Goal: Transaction & Acquisition: Purchase product/service

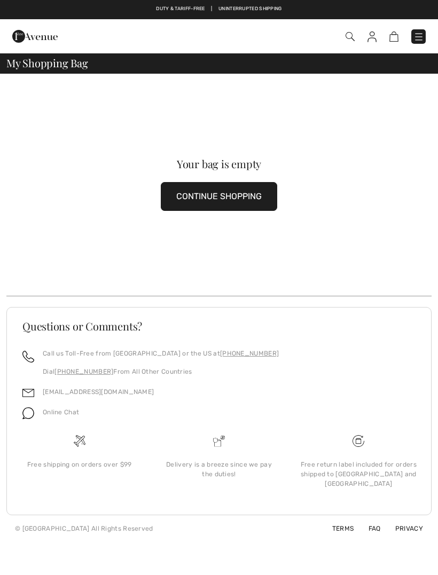
click at [378, 115] on div "Your bag is empty CONTINUE SHOPPING" at bounding box center [218, 185] width 425 height 222
click at [415, 42] on img at bounding box center [418, 37] width 11 height 11
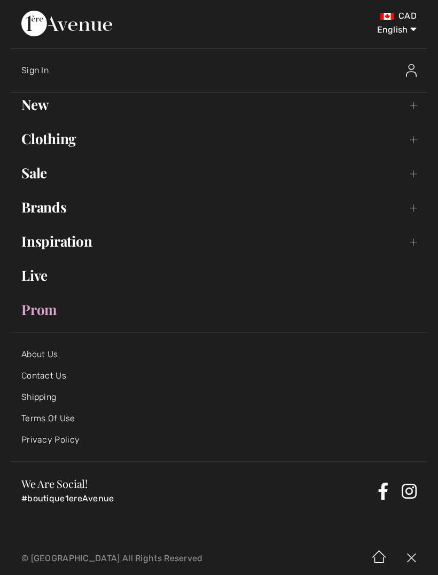
click at [33, 177] on link "Sale Toggle submenu" at bounding box center [219, 172] width 417 height 23
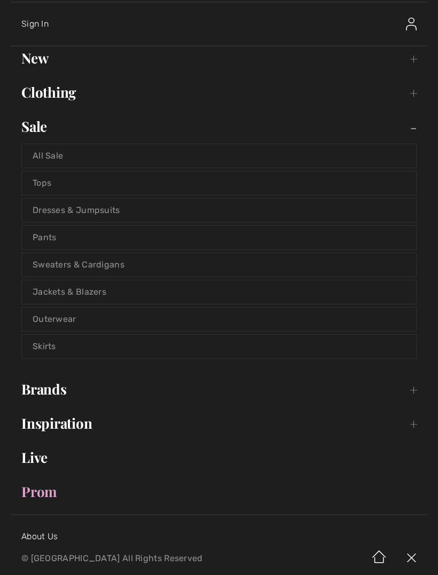
scroll to position [47, 0]
click at [51, 289] on link "Jackets & Blazers" at bounding box center [219, 291] width 394 height 23
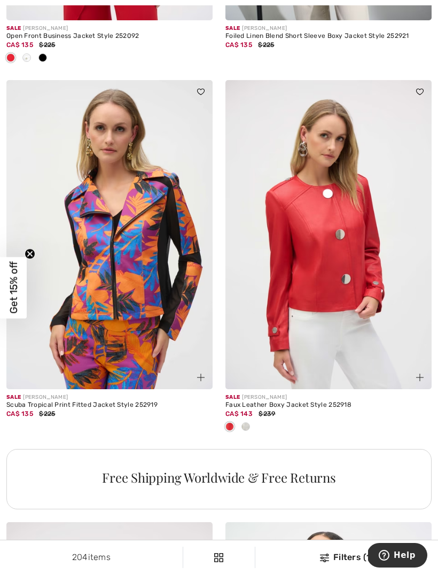
scroll to position [1836, 0]
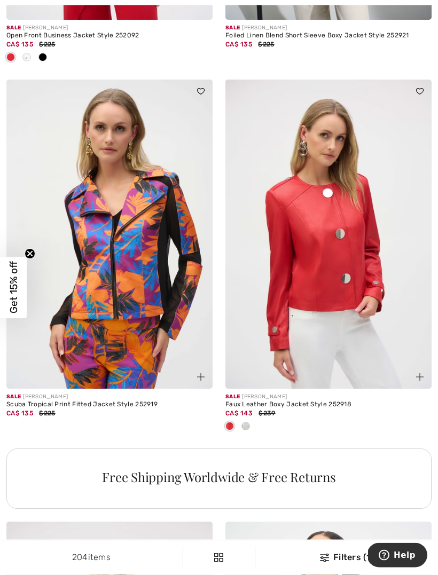
click at [244, 422] on span at bounding box center [245, 426] width 9 height 9
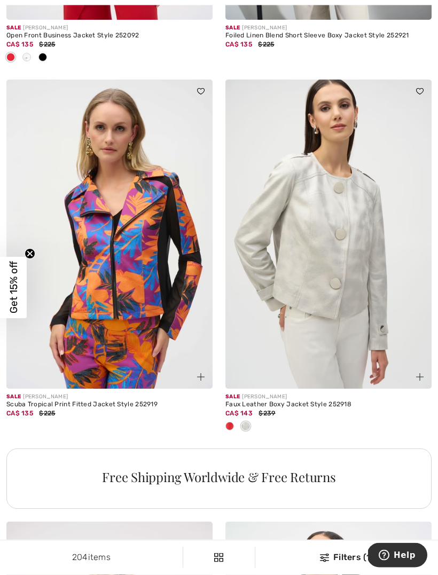
scroll to position [1837, 0]
click at [297, 244] on img at bounding box center [328, 234] width 206 height 309
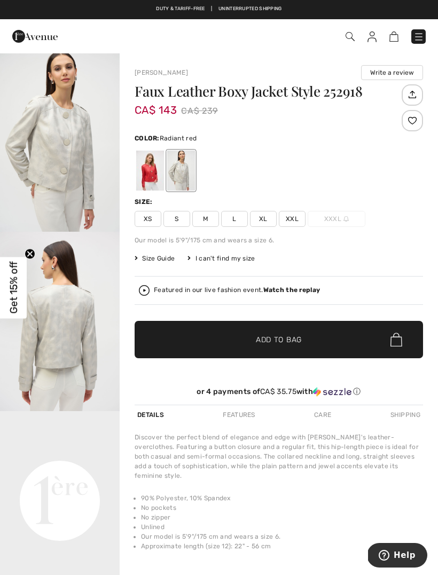
click at [148, 175] on div at bounding box center [150, 171] width 28 height 40
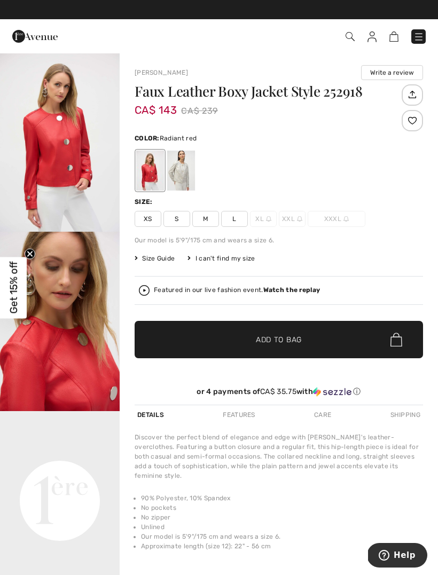
click at [176, 173] on div at bounding box center [181, 171] width 28 height 40
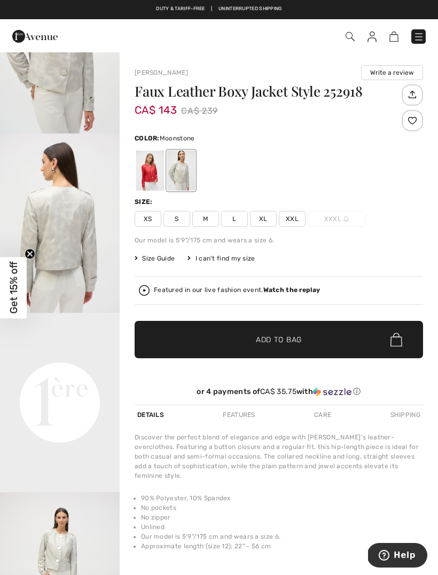
scroll to position [87, 0]
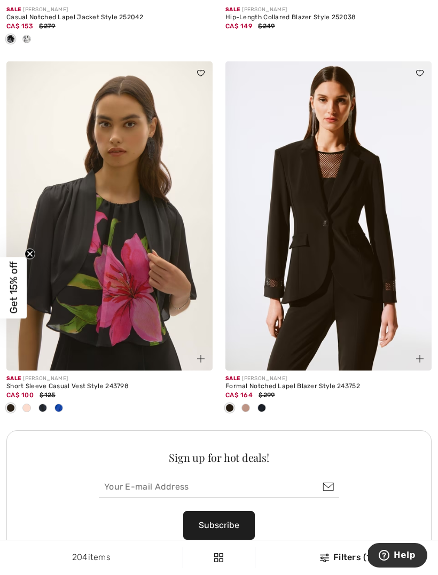
scroll to position [4087, 0]
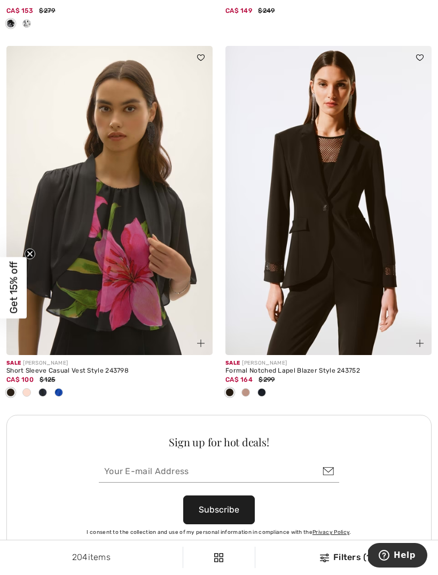
click at [241, 392] on div at bounding box center [246, 394] width 16 height 18
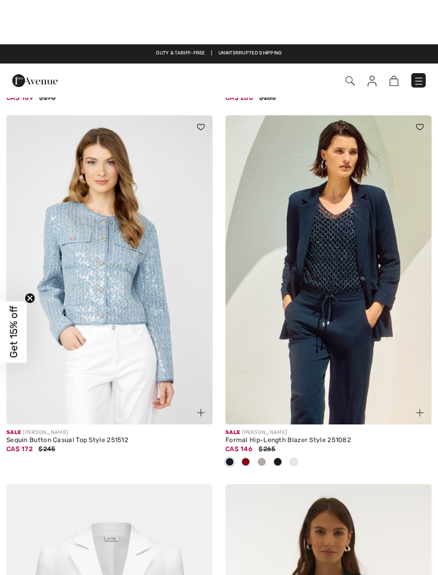
scroll to position [5636, 0]
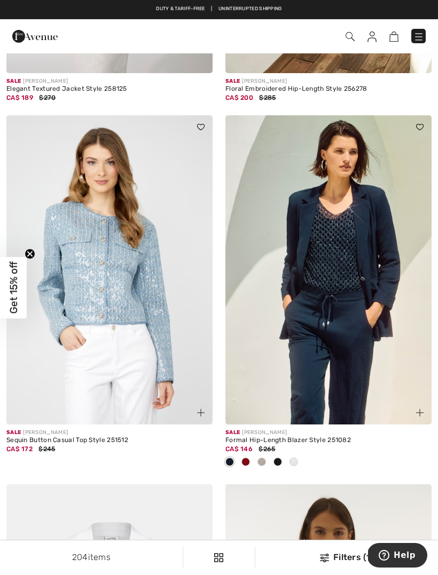
click at [107, 257] on img at bounding box center [109, 269] width 206 height 309
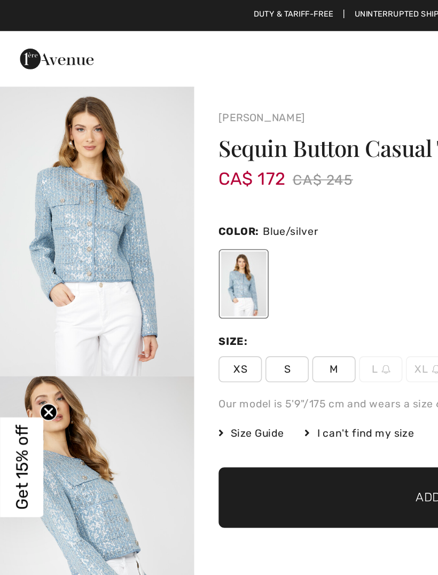
click at [59, 126] on img "1 / 5" at bounding box center [60, 141] width 120 height 179
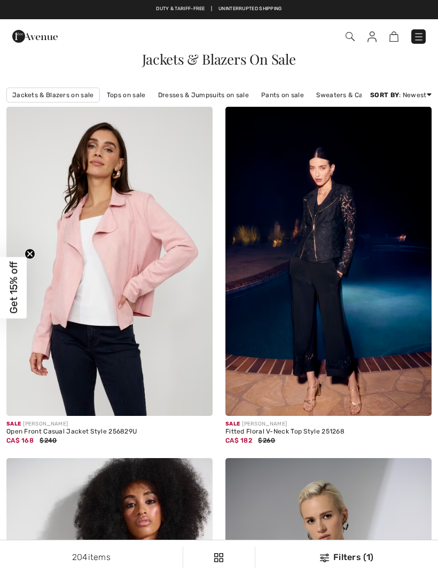
scroll to position [5660, 0]
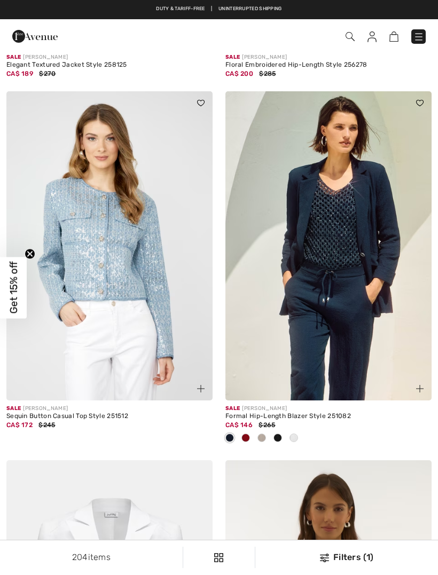
checkbox input "true"
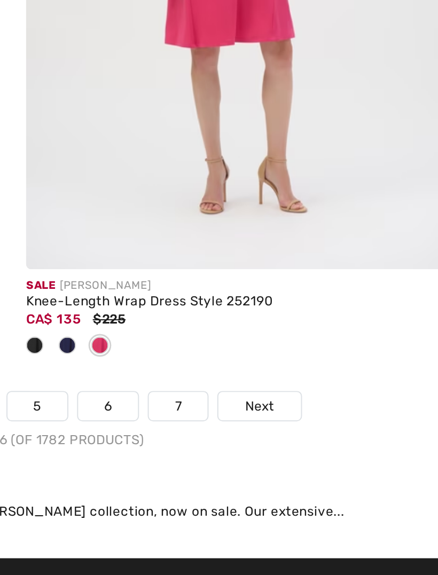
scroll to position [6410, 0]
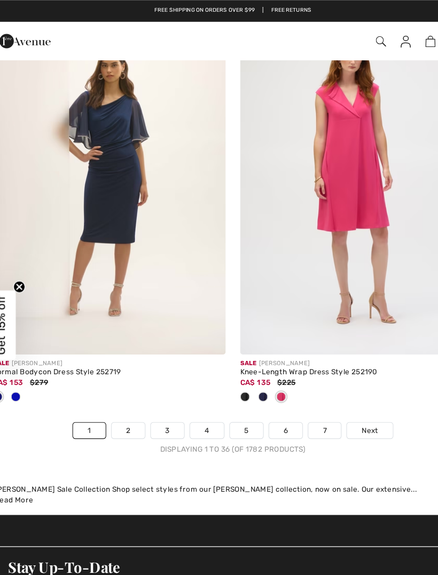
click at [241, 347] on span at bounding box center [245, 351] width 9 height 9
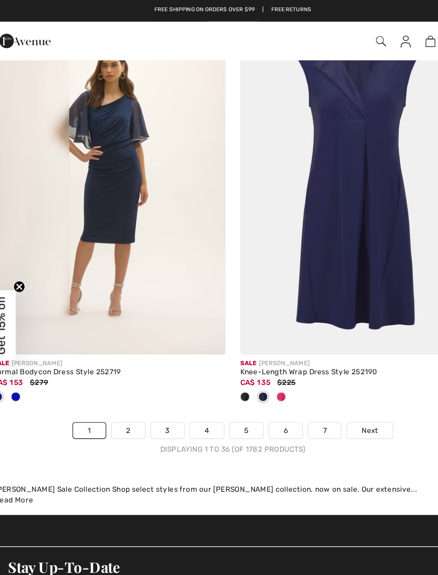
click at [225, 347] on span at bounding box center [229, 351] width 9 height 9
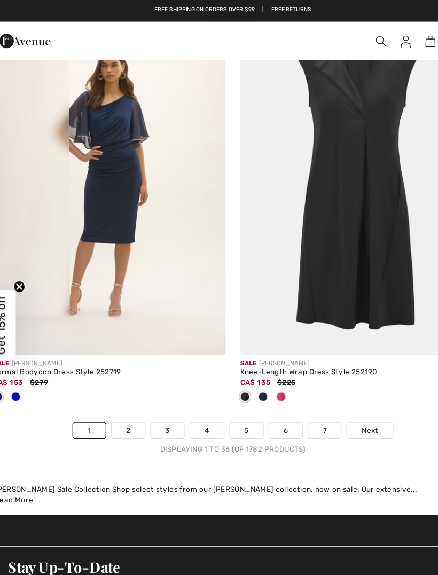
click at [225, 347] on span at bounding box center [229, 351] width 9 height 9
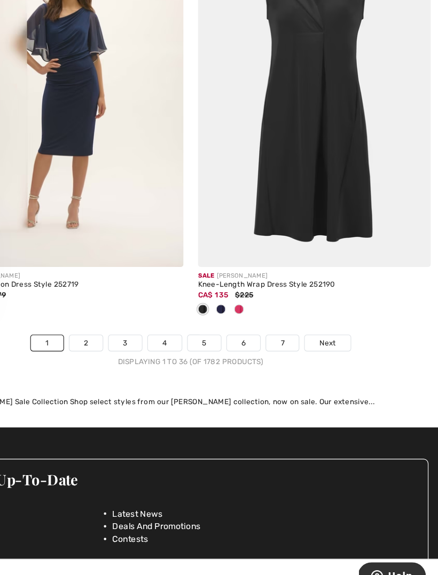
scroll to position [6443, 0]
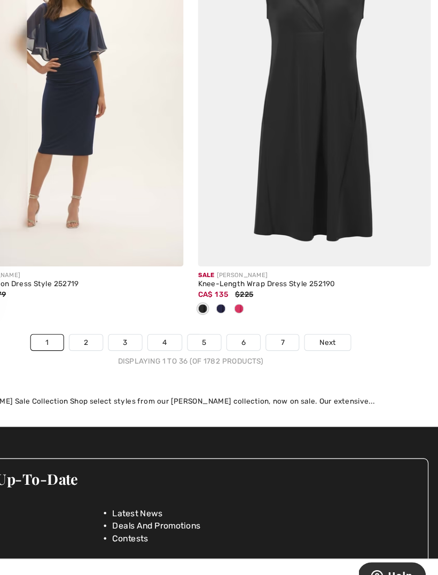
click at [222, 310] on div at bounding box center [230, 319] width 16 height 18
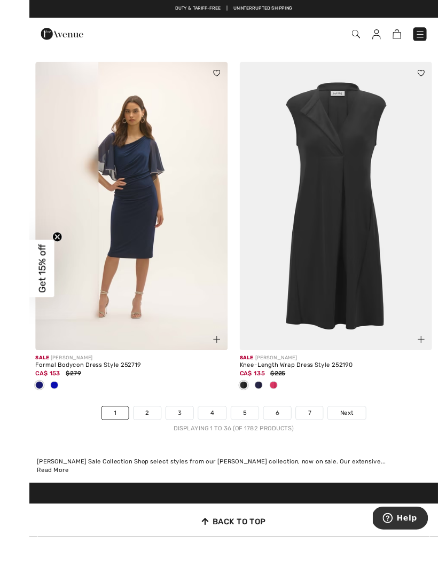
scroll to position [6452, 0]
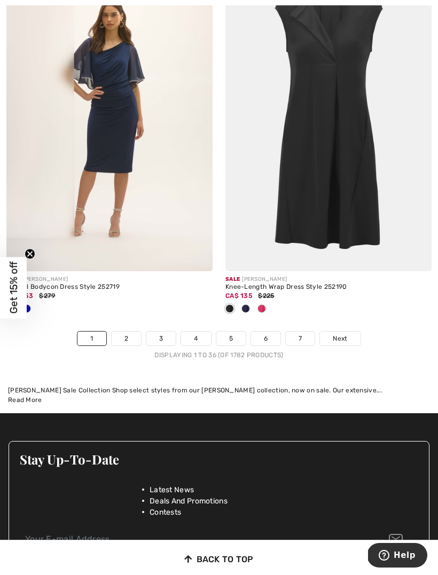
click at [221, 309] on div "Sale JOSEPH RIBKOFF Knee-Length Wrap Dress Style 252190 CA$ 135 $225" at bounding box center [328, 146] width 219 height 369
click at [330, 334] on link "Next" at bounding box center [340, 339] width 40 height 14
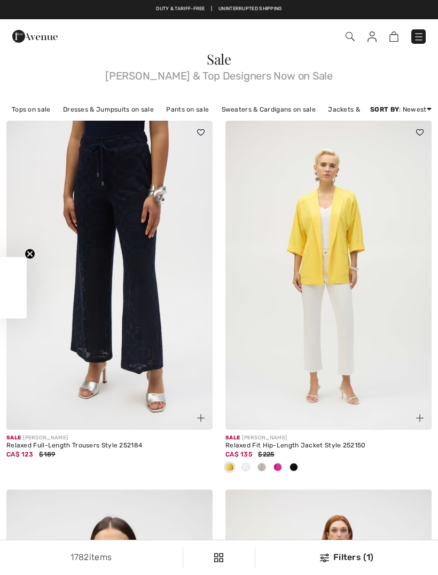
checkbox input "true"
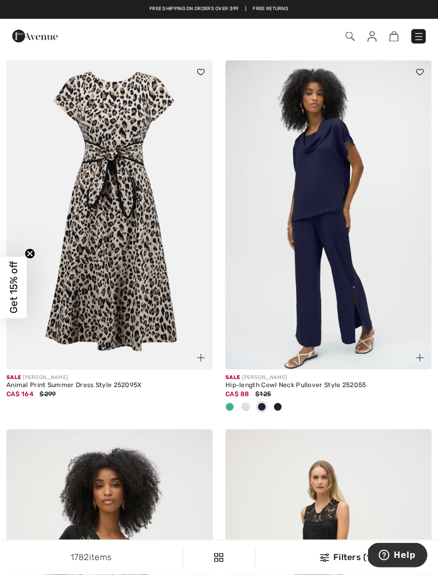
scroll to position [5432, 0]
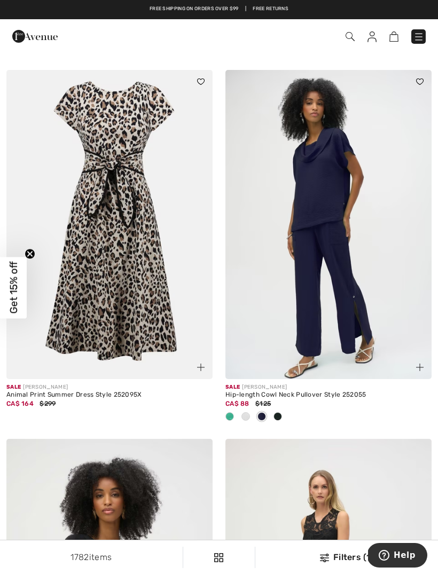
click at [419, 27] on div "Checkout" at bounding box center [308, 37] width 250 height 22
click at [417, 33] on img at bounding box center [418, 37] width 11 height 11
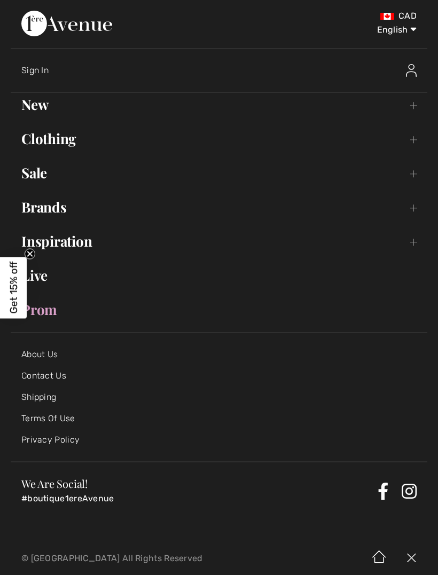
click at [42, 168] on link "Sale Toggle submenu" at bounding box center [219, 172] width 417 height 23
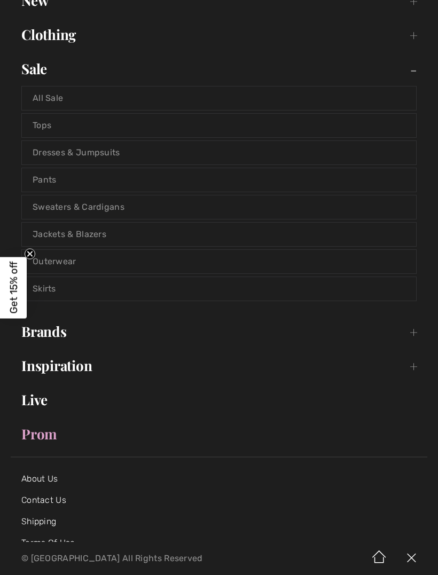
scroll to position [112, 0]
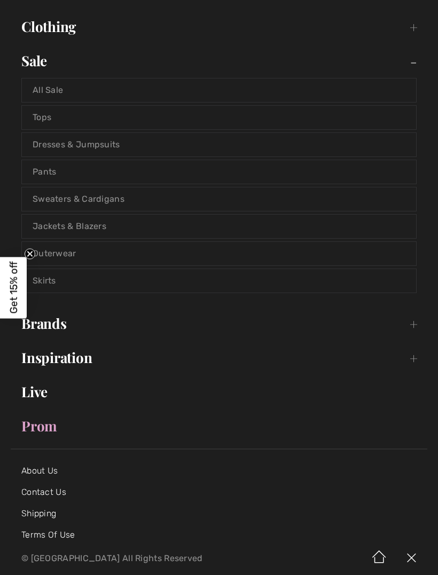
click at [54, 190] on link "Sweaters & Cardigans" at bounding box center [219, 198] width 394 height 23
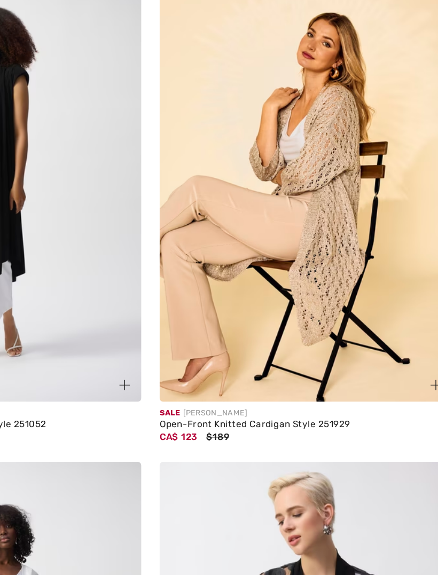
scroll to position [2630, 0]
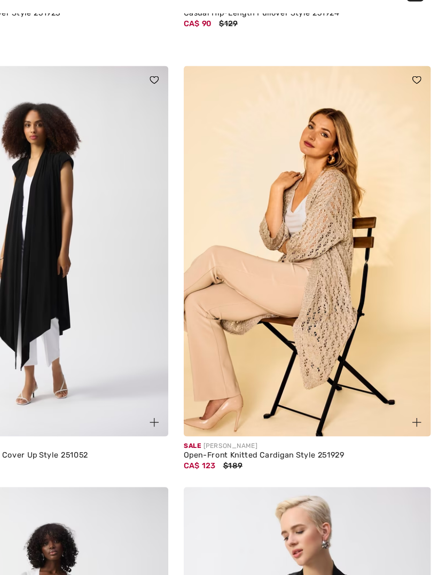
click at [225, 228] on img at bounding box center [328, 252] width 206 height 309
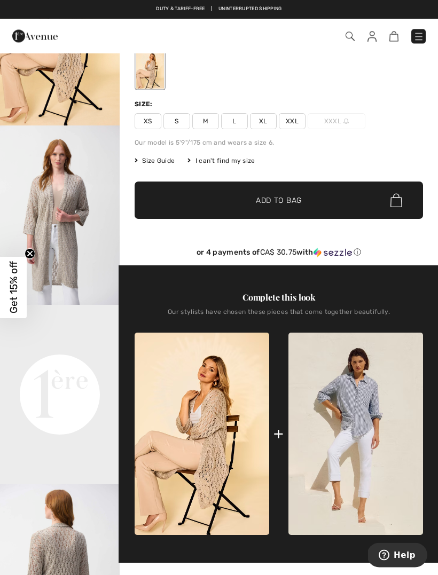
scroll to position [129, 0]
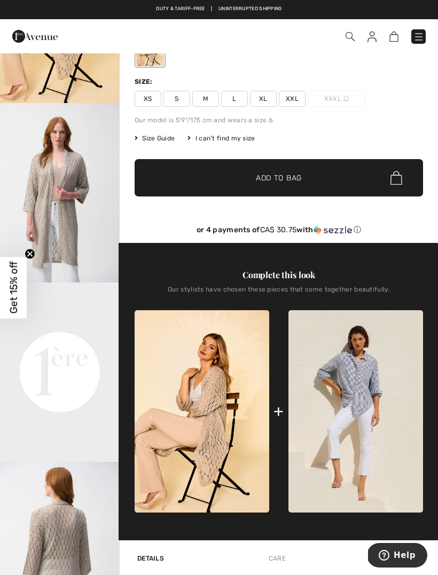
click at [35, 342] on video "Your browser does not support the video tag." at bounding box center [60, 313] width 120 height 60
click at [57, 342] on video "Your browser does not support the video tag." at bounding box center [60, 313] width 120 height 60
click at [39, 342] on video "Your browser does not support the video tag." at bounding box center [60, 313] width 120 height 60
click at [41, 342] on video "Your browser does not support the video tag." at bounding box center [60, 313] width 120 height 60
click at [57, 342] on video "Your browser does not support the video tag." at bounding box center [60, 313] width 120 height 60
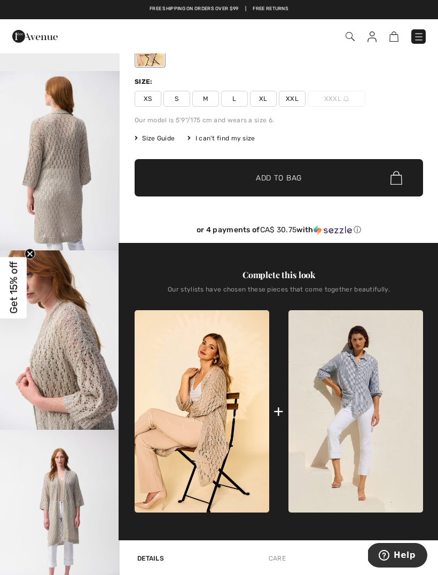
scroll to position [408, 0]
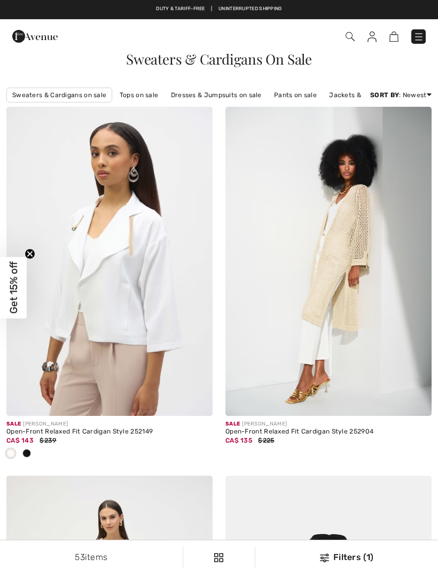
checkbox input "true"
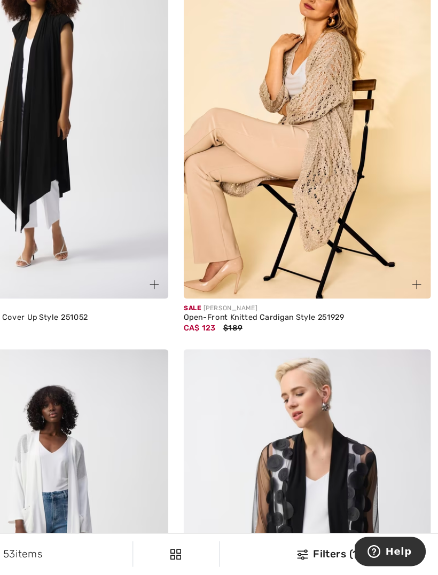
click at [243, 166] on img at bounding box center [328, 189] width 206 height 309
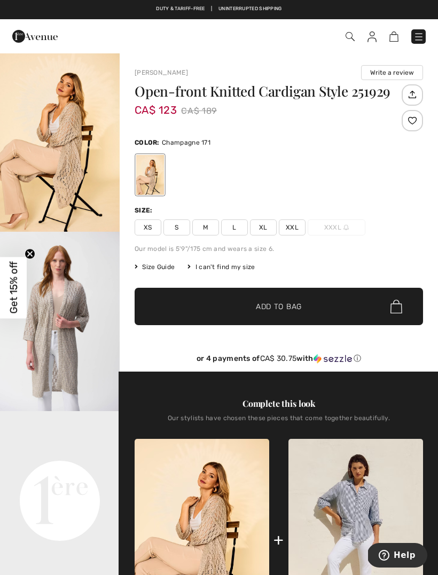
click at [56, 134] on img "1 / 8" at bounding box center [60, 141] width 120 height 179
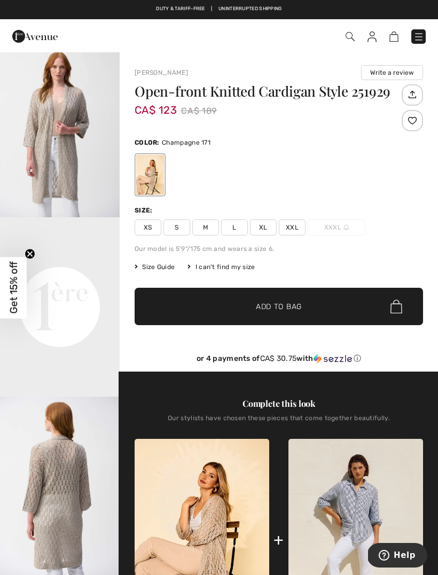
scroll to position [192, 0]
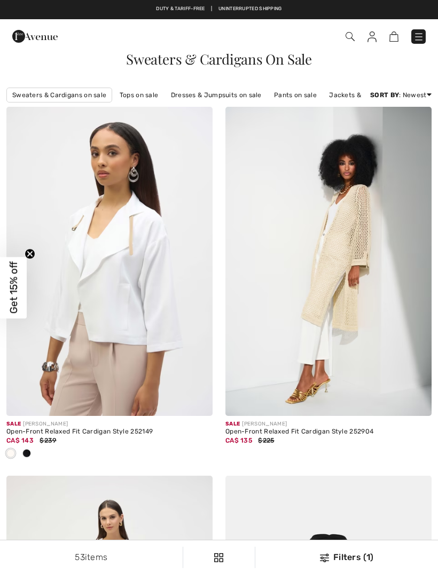
checkbox input "true"
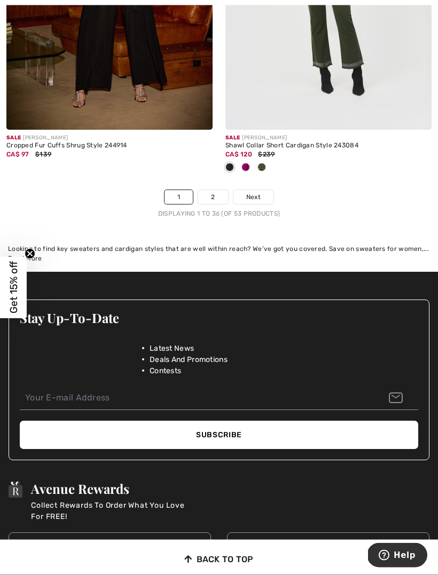
scroll to position [6633, 0]
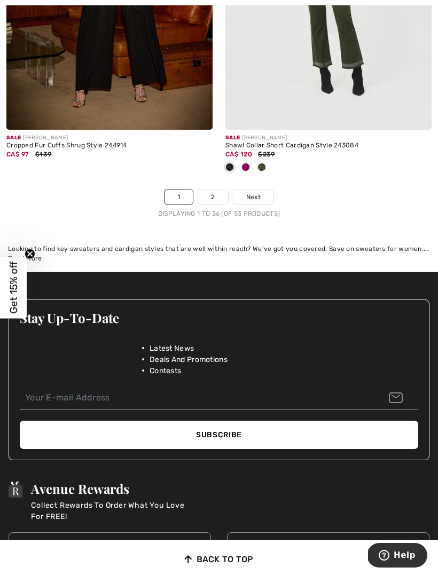
click at [250, 194] on link "Next" at bounding box center [253, 197] width 40 height 14
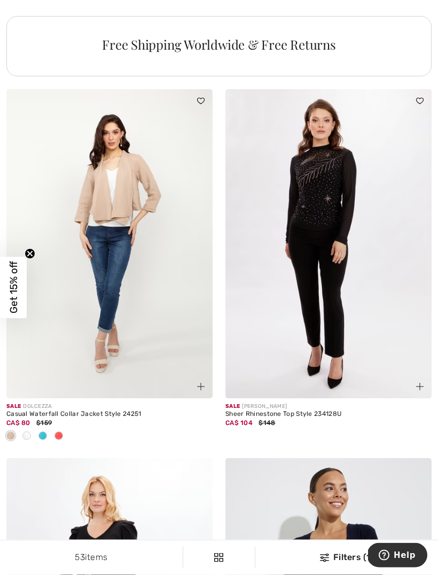
scroll to position [2237, 0]
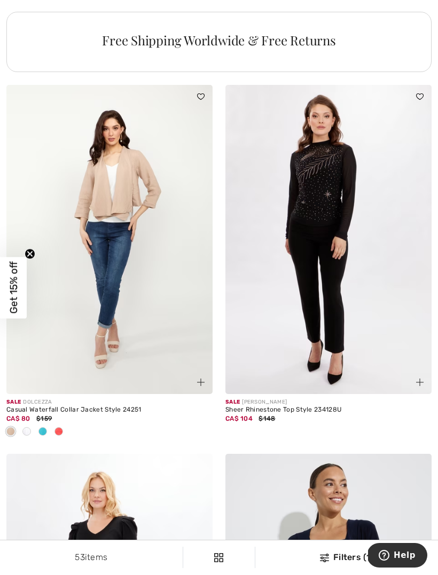
click at [64, 433] on div at bounding box center [59, 433] width 16 height 18
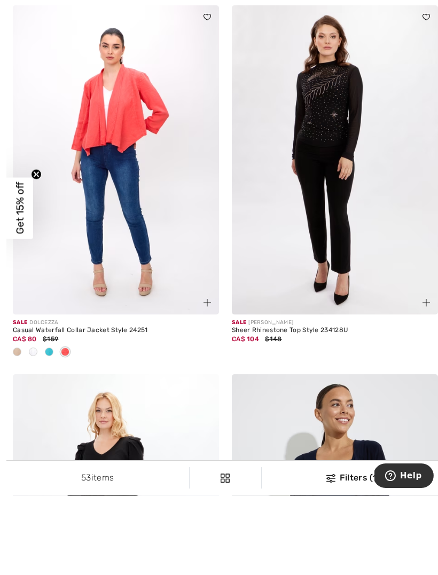
scroll to position [2246, 0]
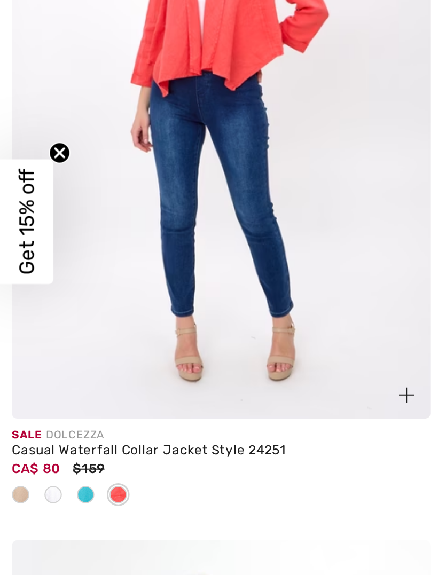
click at [42, 418] on span at bounding box center [42, 422] width 9 height 9
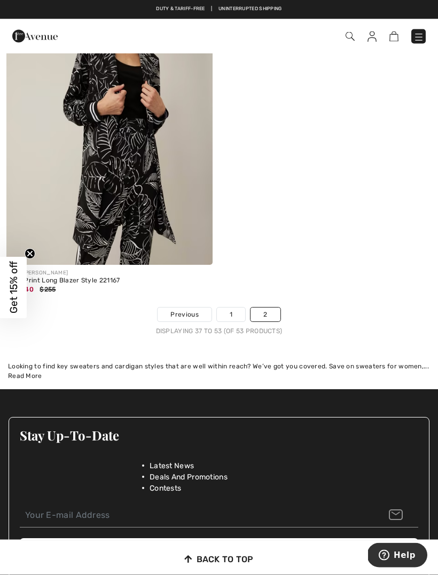
scroll to position [3077, 0]
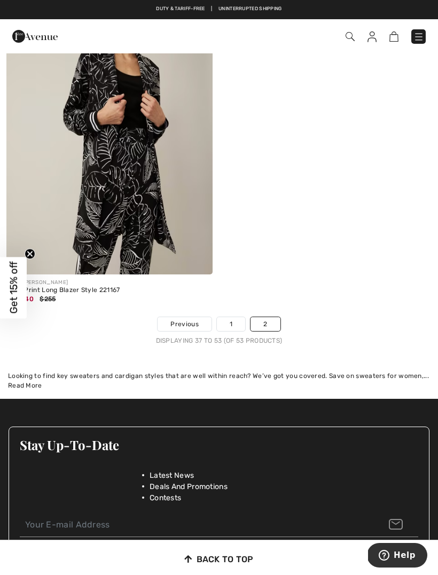
click at [419, 33] on img at bounding box center [418, 37] width 11 height 11
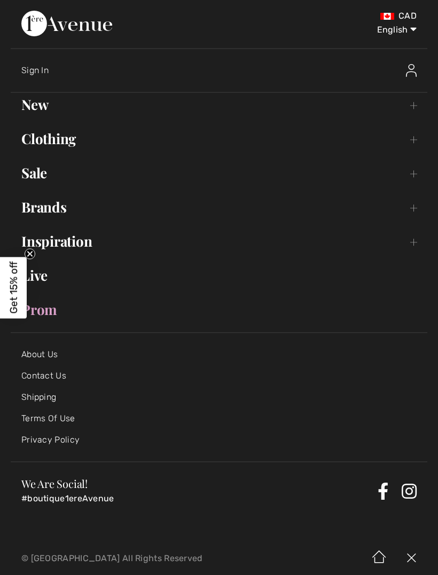
click at [35, 172] on link "Sale Toggle submenu" at bounding box center [219, 172] width 417 height 23
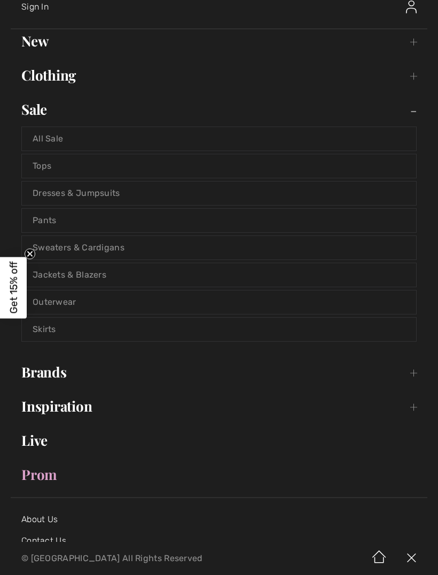
scroll to position [58, 0]
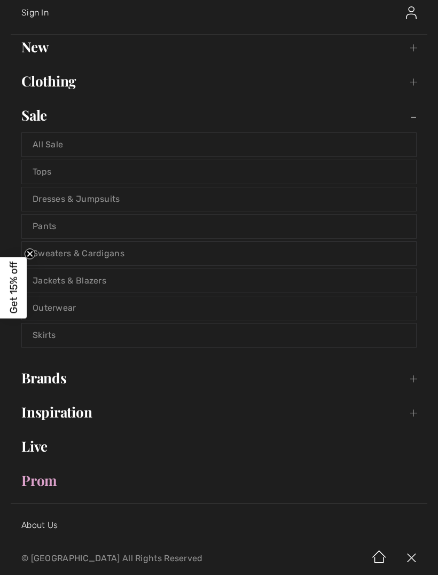
click at [58, 194] on link "Dresses & Jumpsuits" at bounding box center [219, 198] width 394 height 23
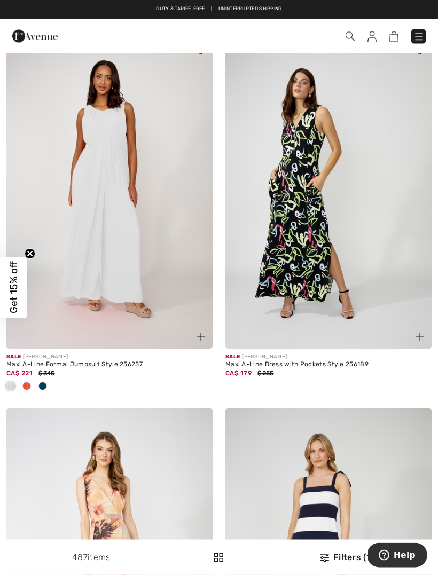
scroll to position [67, 0]
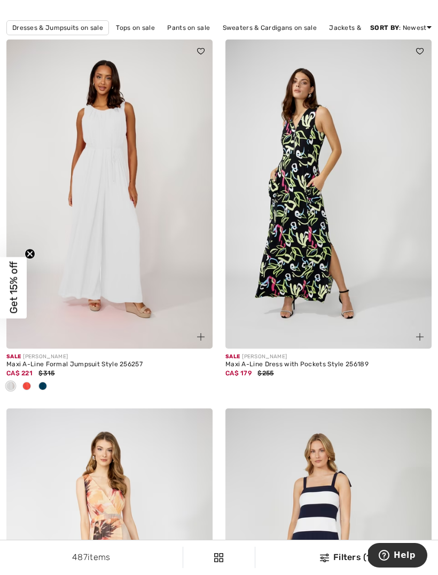
click at [24, 389] on span at bounding box center [26, 386] width 9 height 9
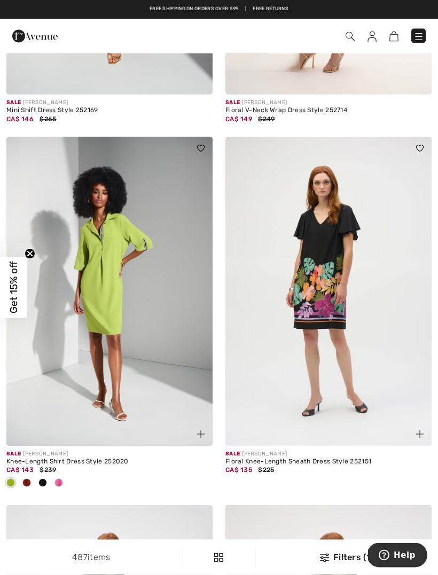
scroll to position [6019, 0]
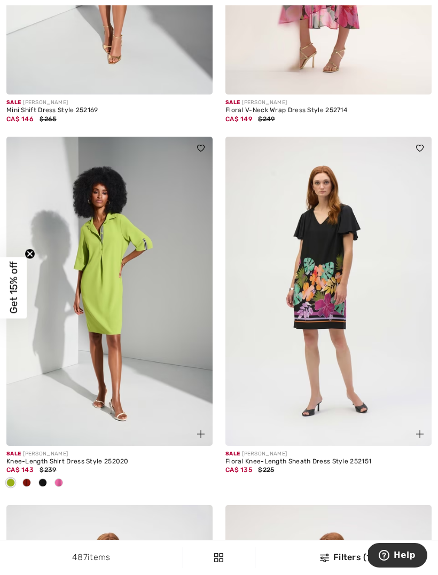
click at [92, 281] on img at bounding box center [109, 291] width 206 height 309
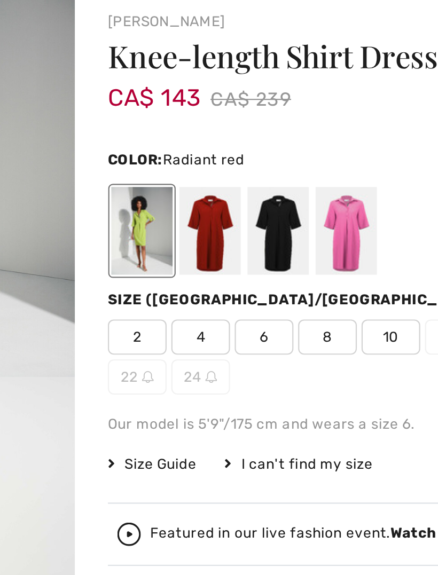
click at [167, 145] on div at bounding box center [181, 165] width 28 height 40
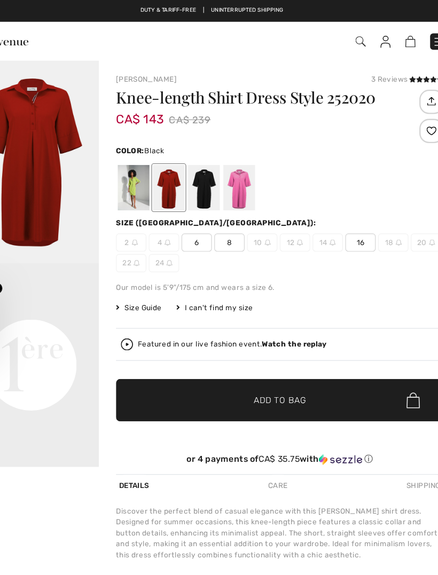
click at [198, 157] on div at bounding box center [212, 165] width 28 height 40
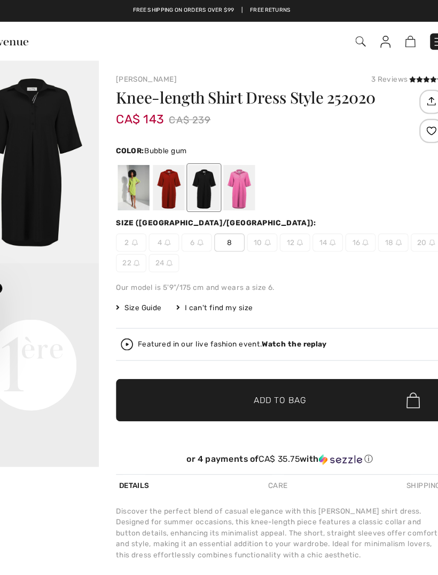
click at [229, 162] on div at bounding box center [243, 165] width 28 height 40
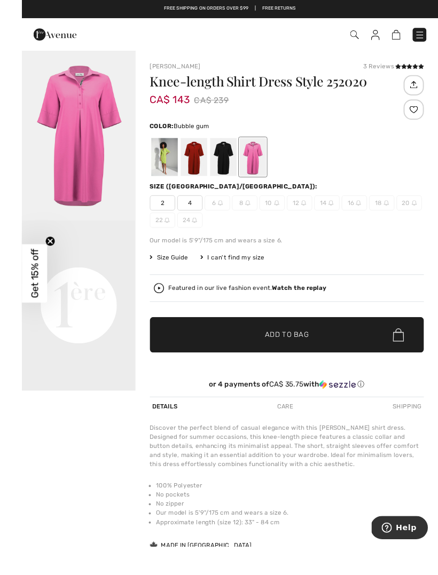
scroll to position [19, 0]
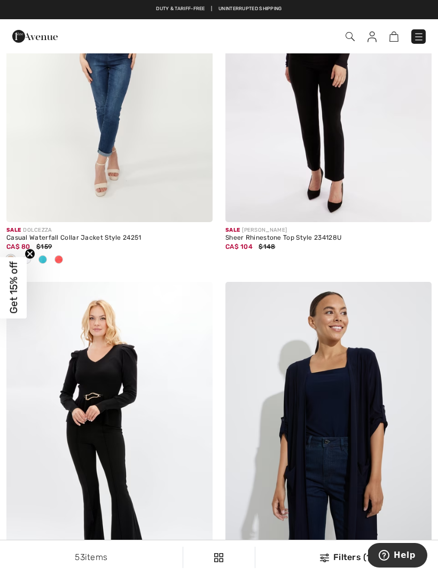
scroll to position [2405, 0]
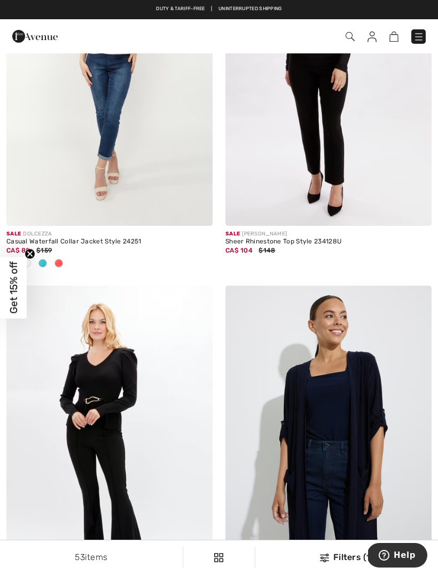
click at [415, 29] on link at bounding box center [418, 36] width 14 height 14
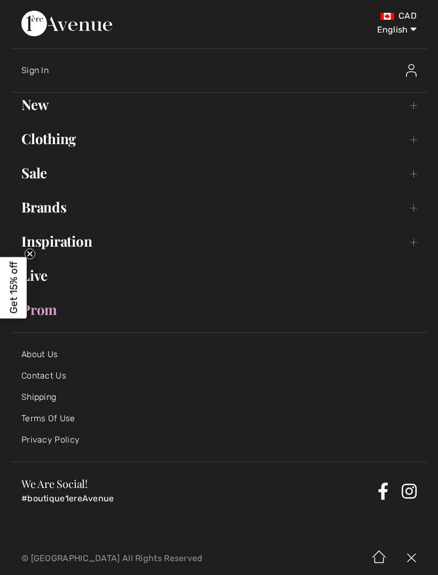
click at [33, 170] on link "Sale Toggle submenu" at bounding box center [219, 172] width 417 height 23
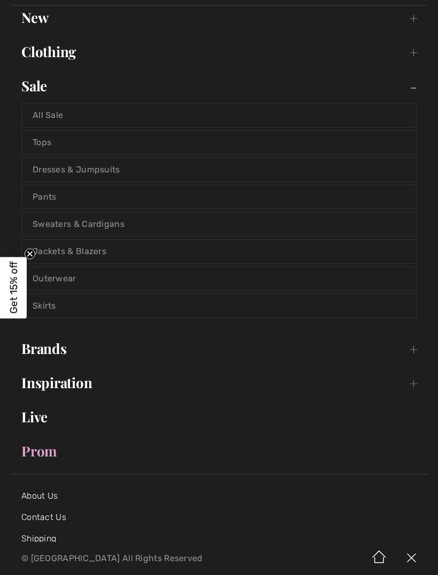
scroll to position [93, 0]
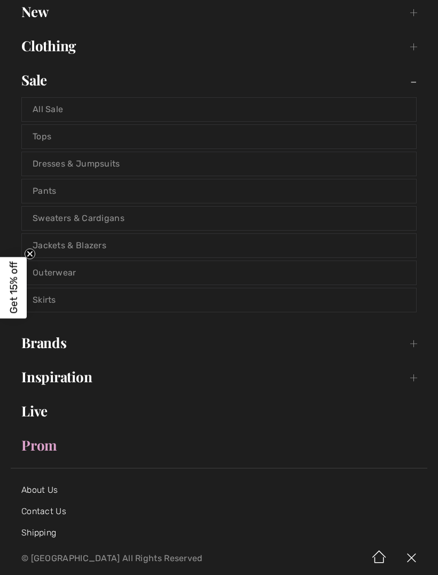
click at [40, 137] on link "Tops" at bounding box center [219, 136] width 394 height 23
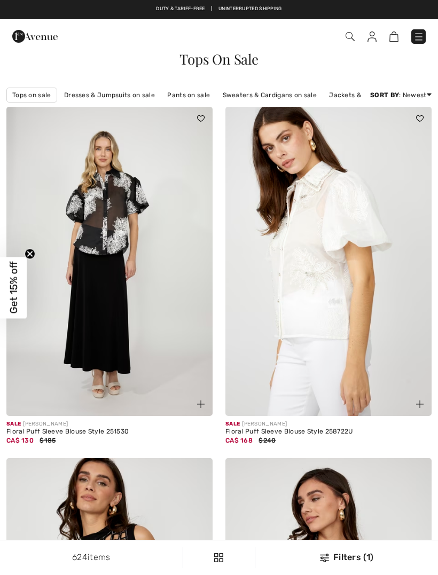
checkbox input "true"
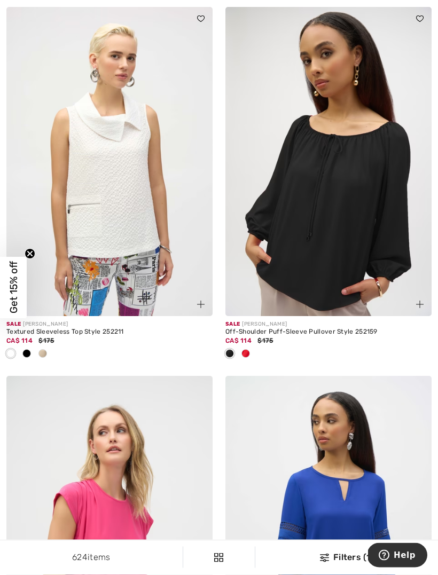
scroll to position [2299, 0]
click at [242, 354] on span at bounding box center [245, 353] width 9 height 9
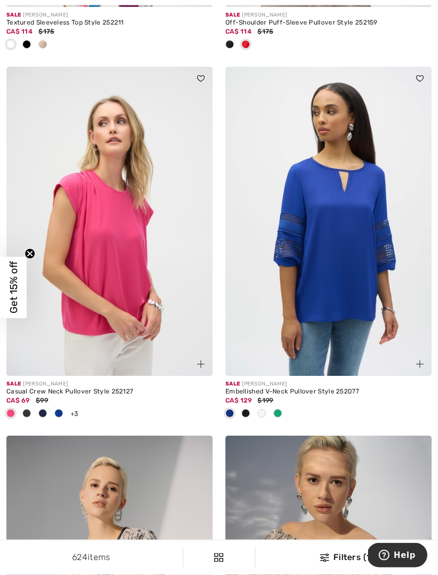
scroll to position [2607, 0]
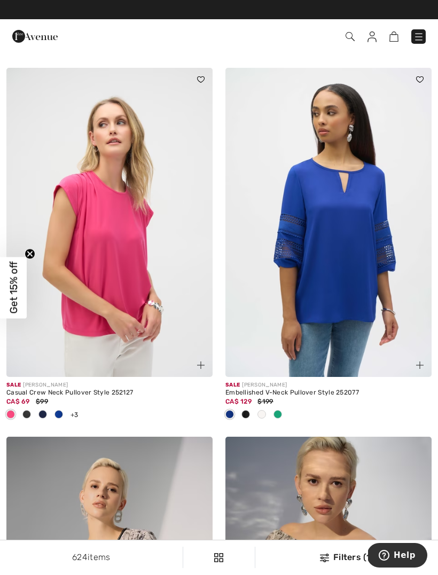
click at [269, 406] on div at bounding box center [262, 415] width 16 height 18
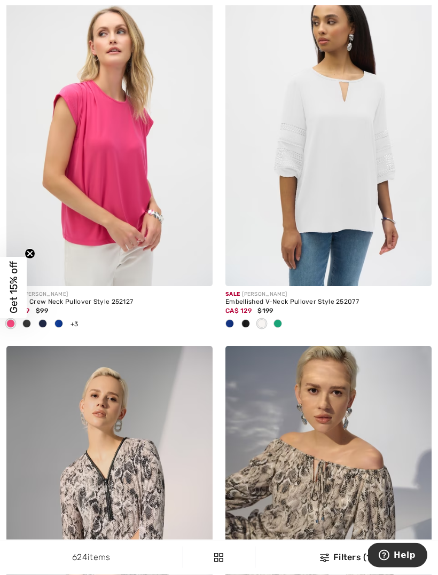
scroll to position [2698, 0]
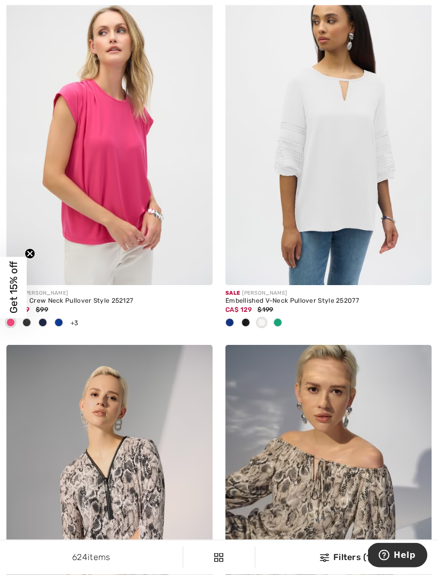
click at [271, 321] on div at bounding box center [278, 324] width 16 height 18
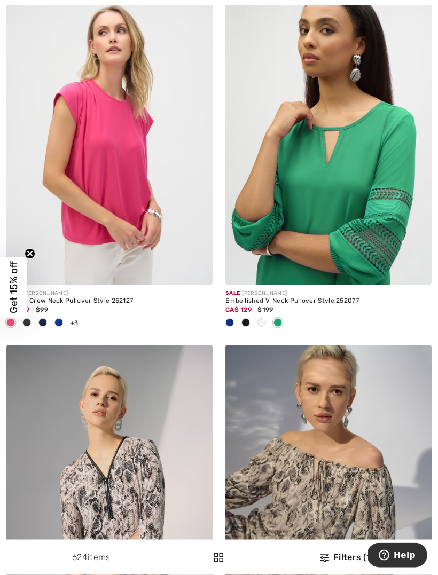
scroll to position [2699, 0]
click at [275, 322] on span at bounding box center [277, 322] width 9 height 9
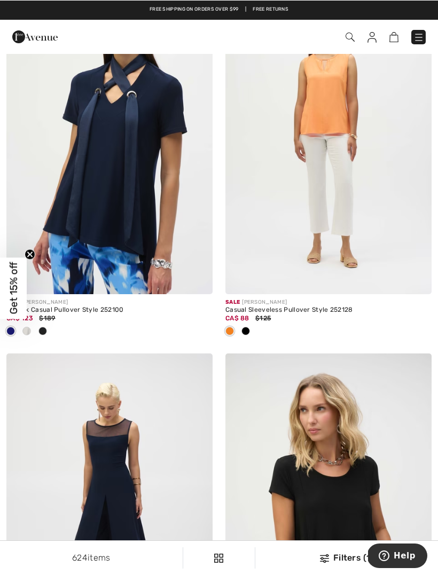
scroll to position [6153, 0]
